Goal: Book appointment/travel/reservation

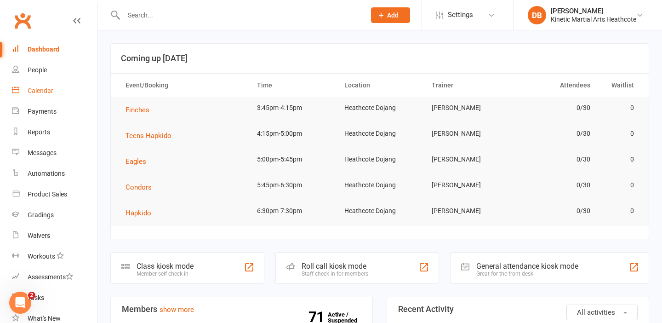
click at [28, 90] on div "Calendar" at bounding box center [41, 90] width 26 height 7
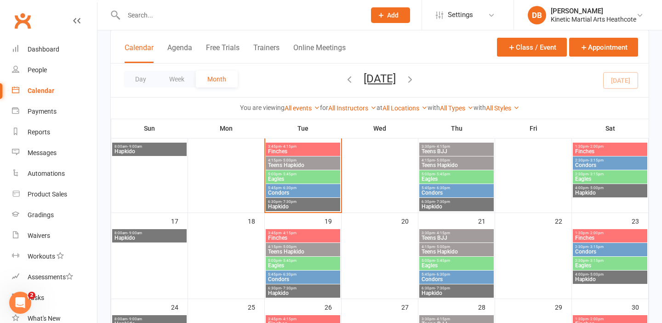
scroll to position [241, 0]
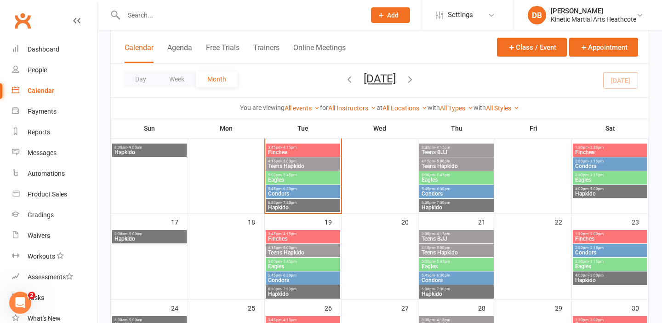
click at [275, 179] on span "Eagles" at bounding box center [303, 180] width 71 height 6
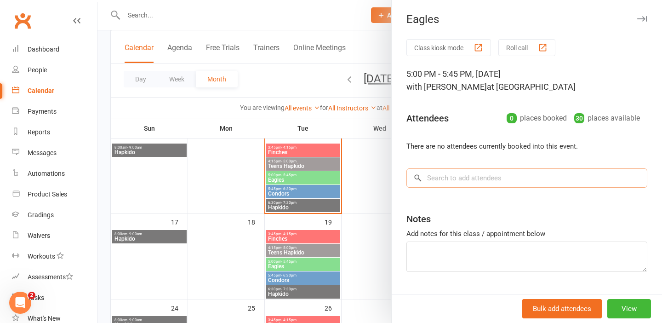
click at [450, 168] on input "search" at bounding box center [527, 177] width 241 height 19
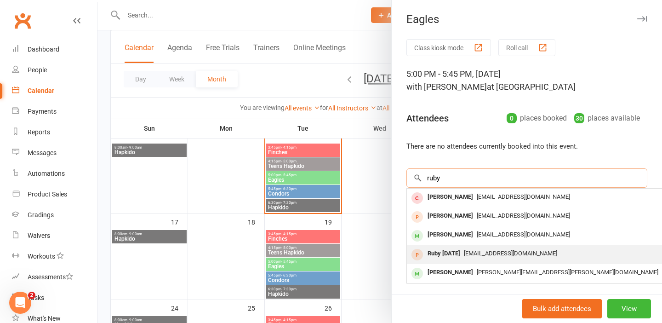
type input "ruby"
click at [444, 253] on div "Ruby [DATE]" at bounding box center [444, 253] width 40 height 13
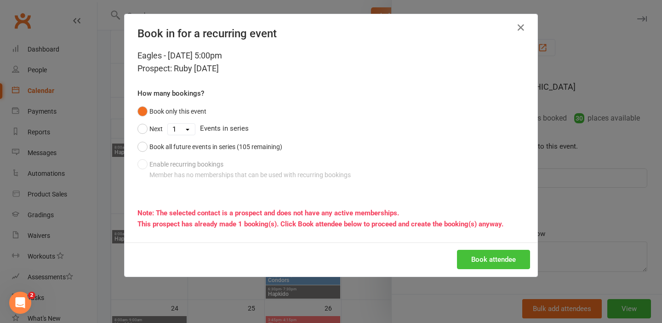
click at [487, 257] on button "Book attendee" at bounding box center [493, 259] width 73 height 19
